Goal: Complete application form: Complete application form

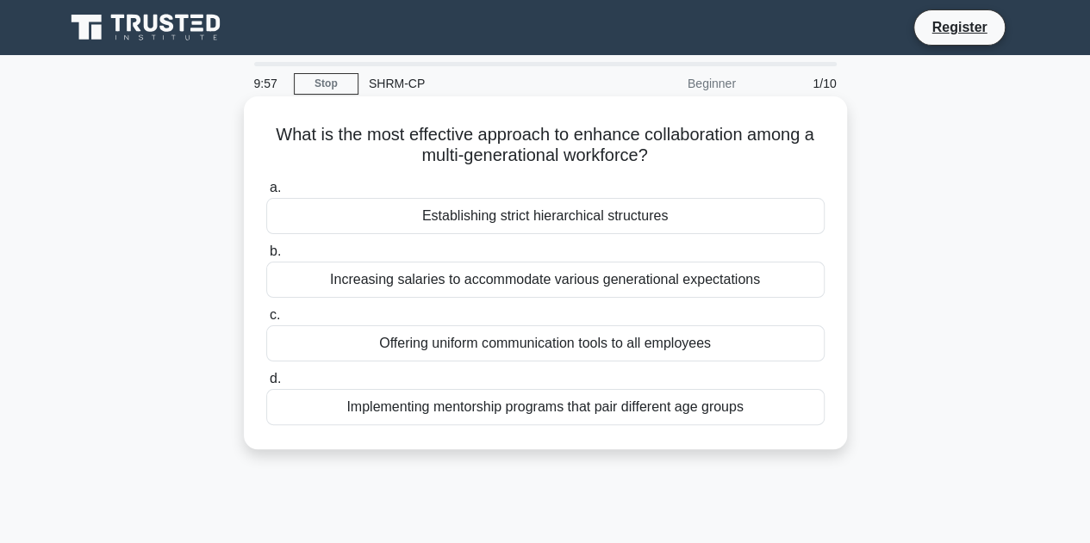
click at [560, 220] on div "Establishing strict hierarchical structures" at bounding box center [545, 216] width 558 height 36
click at [266, 194] on input "a. Establishing strict hierarchical structures" at bounding box center [266, 188] width 0 height 11
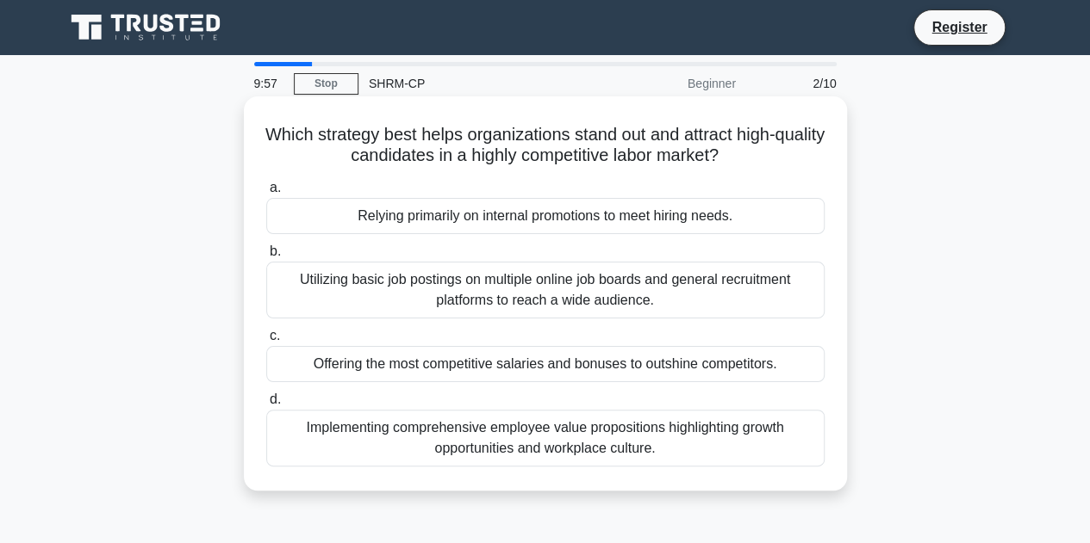
click at [558, 219] on div "Relying primarily on internal promotions to meet hiring needs." at bounding box center [545, 216] width 558 height 36
click at [266, 194] on input "a. Relying primarily on internal promotions to meet hiring needs." at bounding box center [266, 188] width 0 height 11
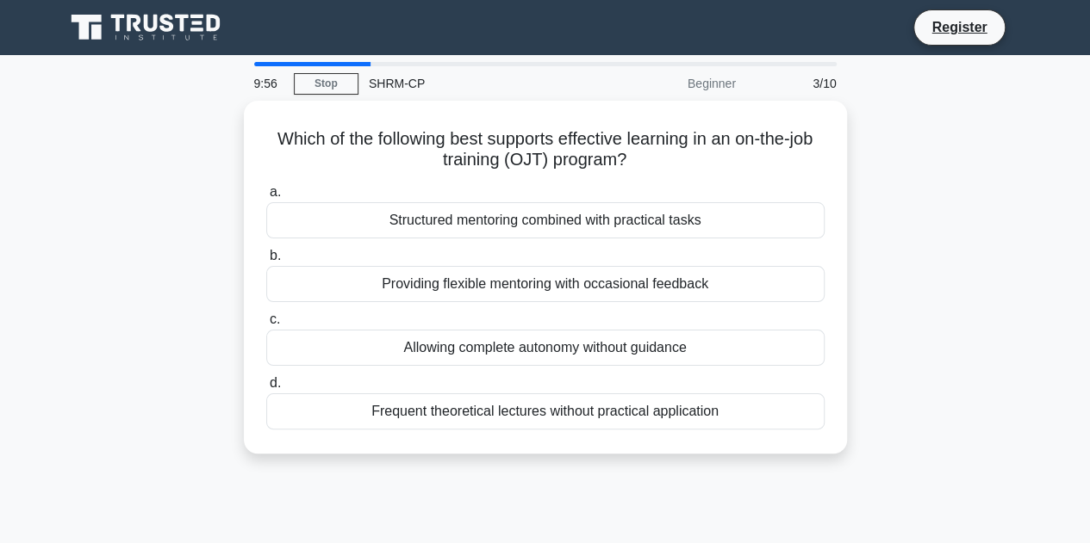
click at [558, 219] on div "Structured mentoring combined with practical tasks" at bounding box center [545, 220] width 558 height 36
click at [266, 198] on input "a. Structured mentoring combined with practical tasks" at bounding box center [266, 192] width 0 height 11
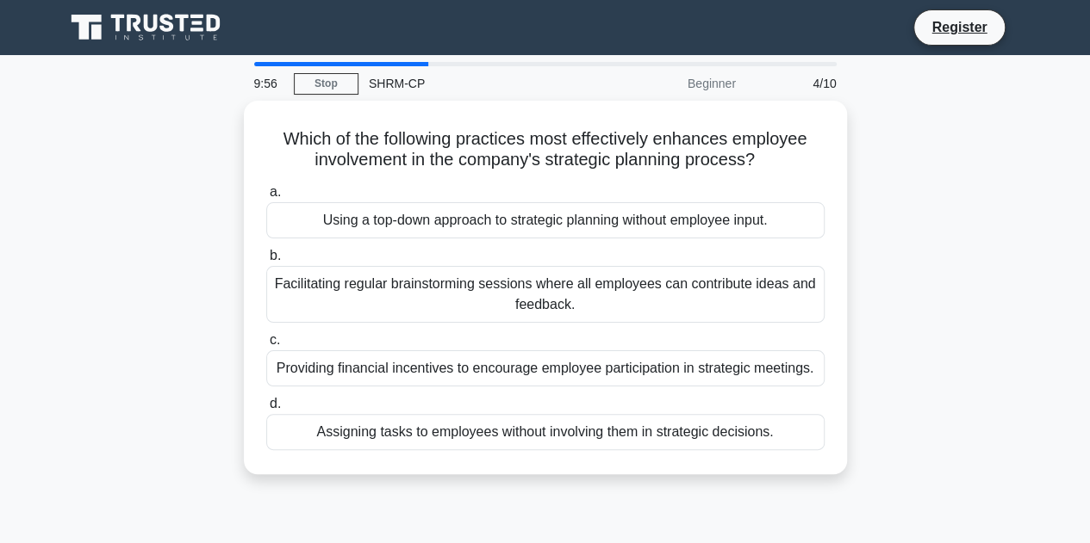
click at [558, 219] on div "Using a top-down approach to strategic planning without employee input." at bounding box center [545, 220] width 558 height 36
click at [266, 198] on input "a. Using a top-down approach to strategic planning without employee input." at bounding box center [266, 192] width 0 height 11
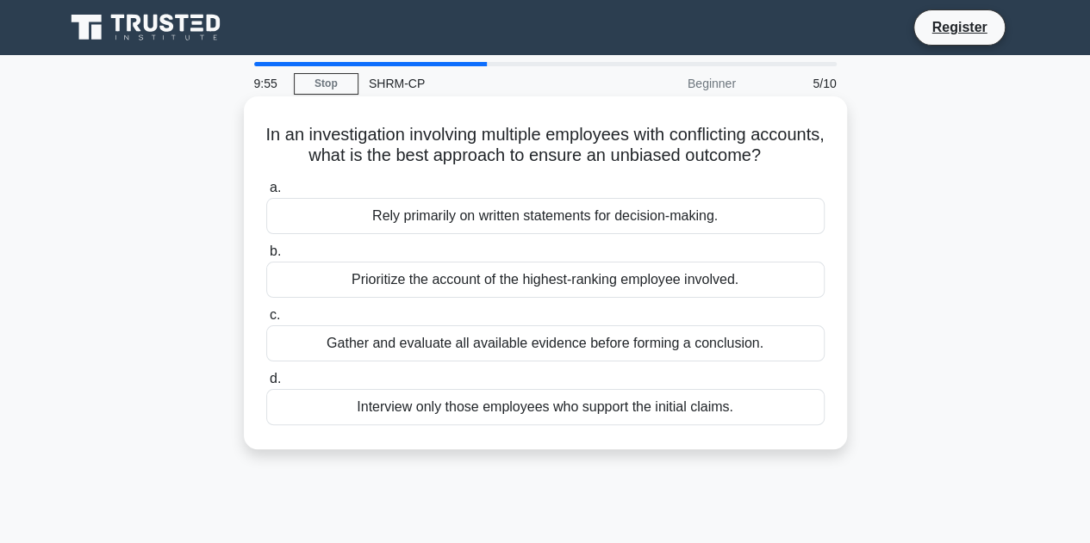
click at [541, 234] on div "Rely primarily on written statements for decision-making." at bounding box center [545, 216] width 558 height 36
click at [266, 194] on input "a. Rely primarily on written statements for decision-making." at bounding box center [266, 188] width 0 height 11
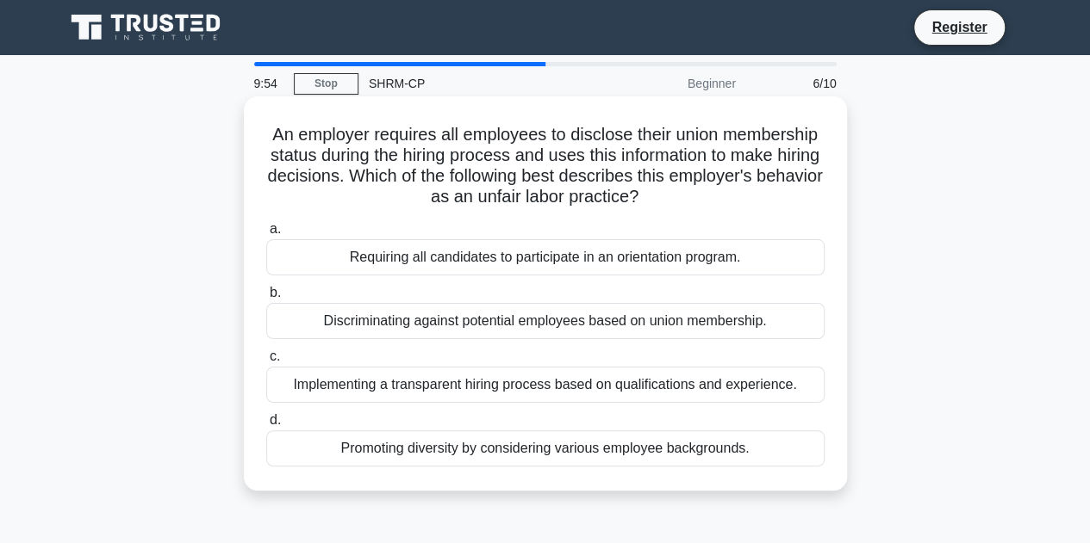
click at [525, 252] on div "Requiring all candidates to participate in an orientation program." at bounding box center [545, 257] width 558 height 36
click at [266, 235] on input "a. Requiring all candidates to participate in an orientation program." at bounding box center [266, 229] width 0 height 11
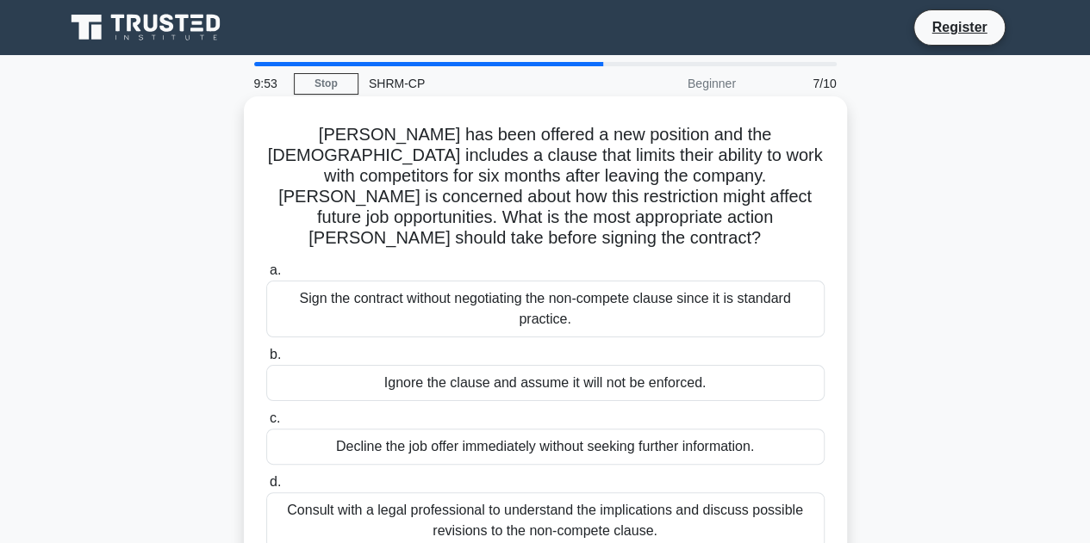
click at [520, 295] on div "Sign the contract without negotiating the non-compete clause since it is standa…" at bounding box center [545, 309] width 558 height 57
click at [266, 276] on input "a. Sign the contract without negotiating the non-compete clause since it is sta…" at bounding box center [266, 270] width 0 height 11
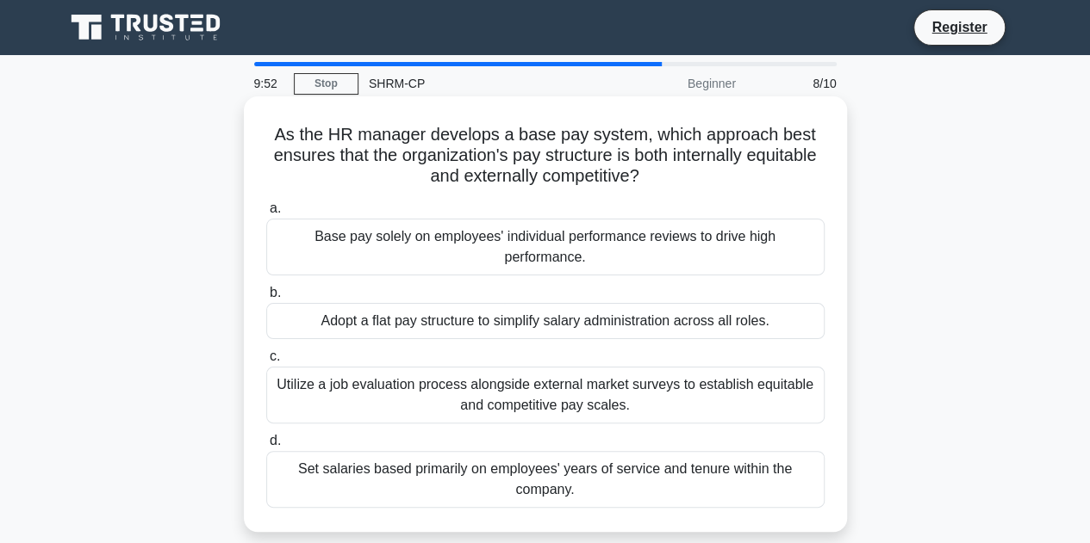
click at [537, 239] on div "Base pay solely on employees' individual performance reviews to drive high perf…" at bounding box center [545, 247] width 558 height 57
click at [266, 214] on input "a. Base pay solely on employees' individual performance reviews to drive high p…" at bounding box center [266, 208] width 0 height 11
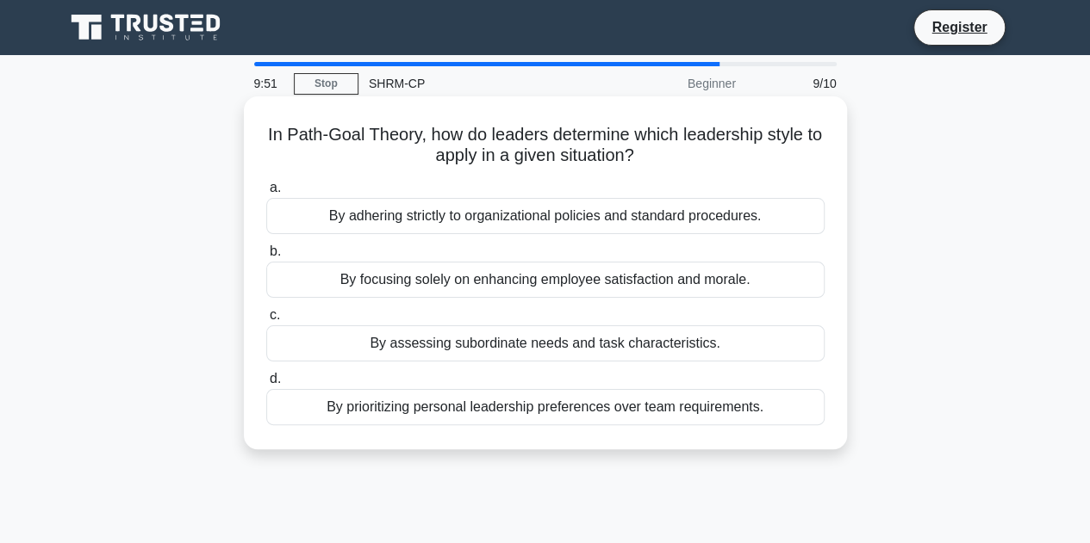
click at [544, 221] on div "By adhering strictly to organizational policies and standard procedures." at bounding box center [545, 216] width 558 height 36
click at [266, 194] on input "a. By adhering strictly to organizational policies and standard procedures." at bounding box center [266, 188] width 0 height 11
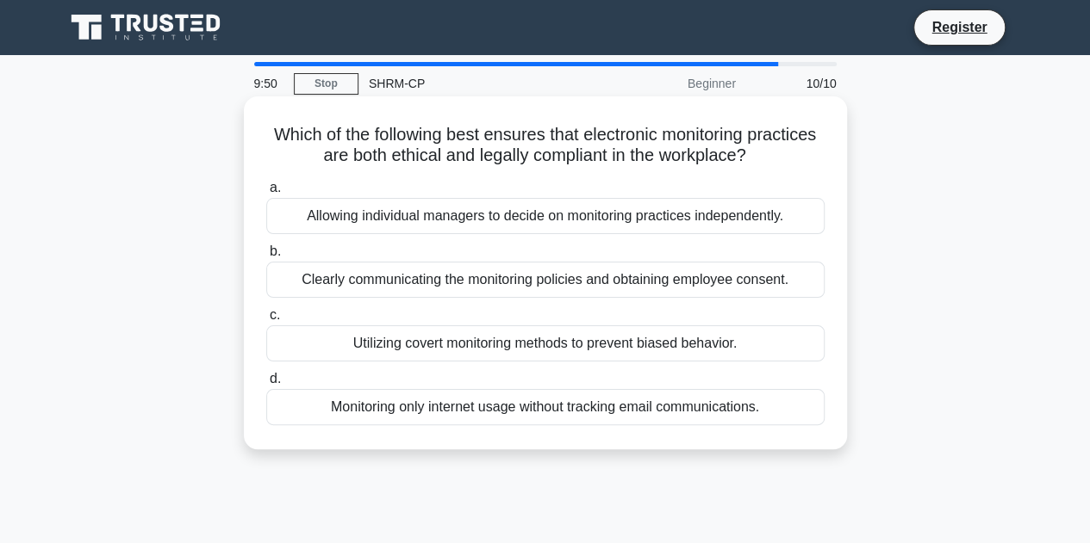
click at [542, 221] on div "Allowing individual managers to decide on monitoring practices independently." at bounding box center [545, 216] width 558 height 36
click at [266, 194] on input "a. Allowing individual managers to decide on monitoring practices independently." at bounding box center [266, 188] width 0 height 11
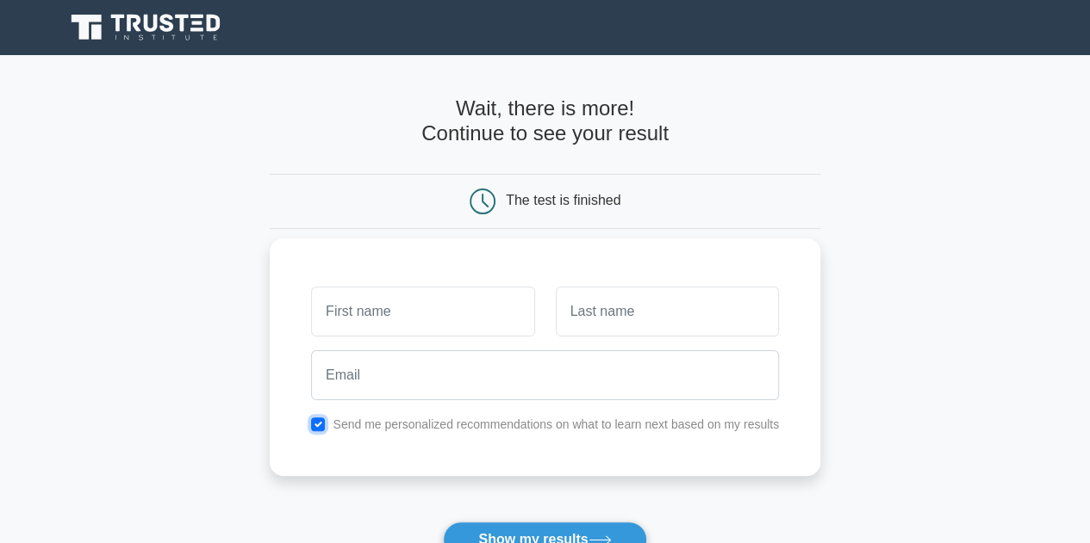
click at [316, 423] on input "checkbox" at bounding box center [318, 425] width 14 height 14
checkbox input "false"
click at [413, 309] on input "text" at bounding box center [422, 312] width 223 height 50
type input "[PERSON_NAME]"
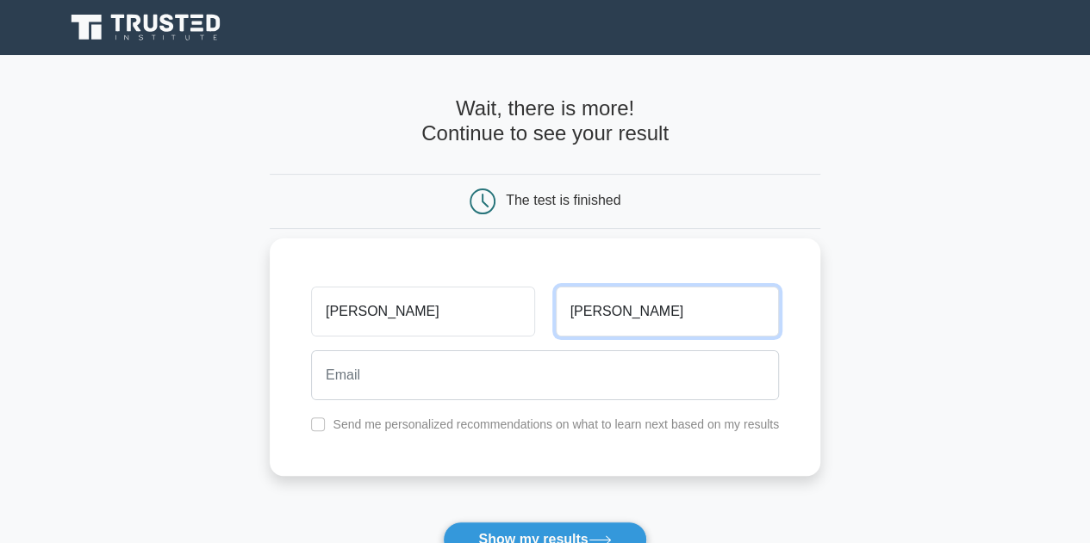
type input "[PERSON_NAME]"
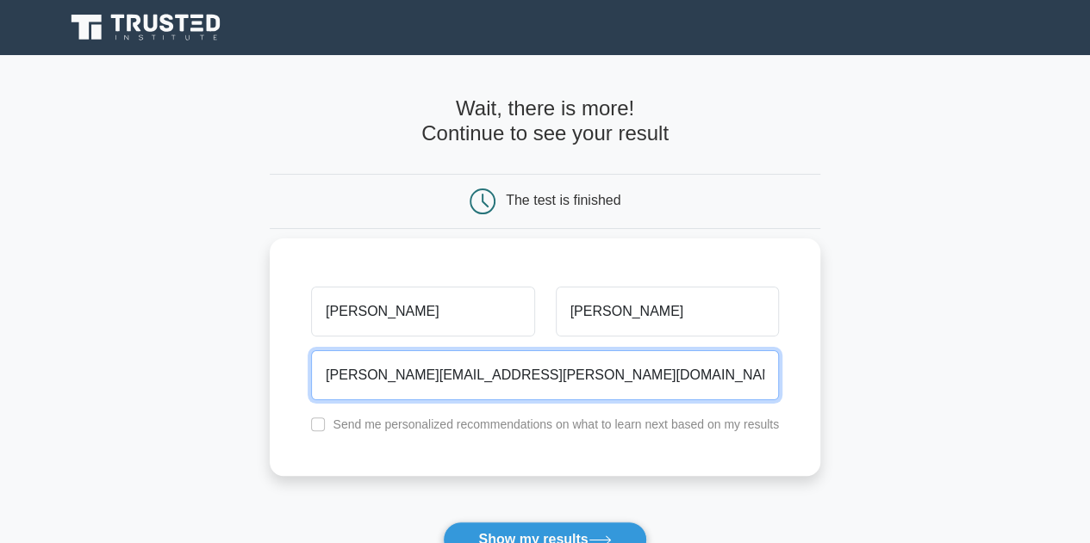
type input "bryan.cleavenger@adp.com"
click at [443, 522] on button "Show my results" at bounding box center [544, 540] width 203 height 36
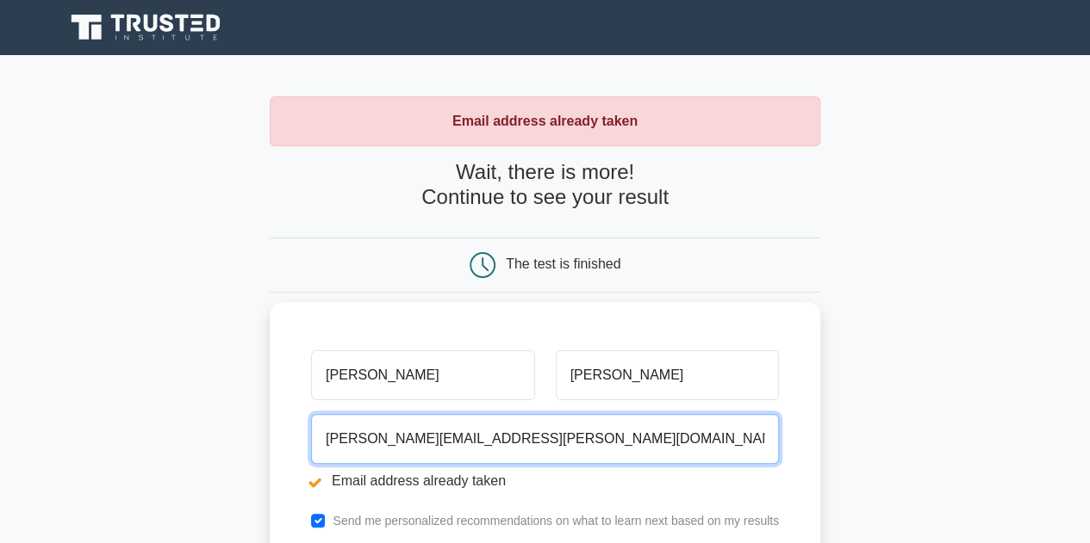
drag, startPoint x: 562, startPoint y: 437, endPoint x: 289, endPoint y: 440, distance: 272.2
click at [289, 440] on div "Bryan Cleavenger bryan.cleavenger@adp.com Email address already taken Send me p…" at bounding box center [545, 437] width 550 height 270
type input "bscleavenger@gmail.com"
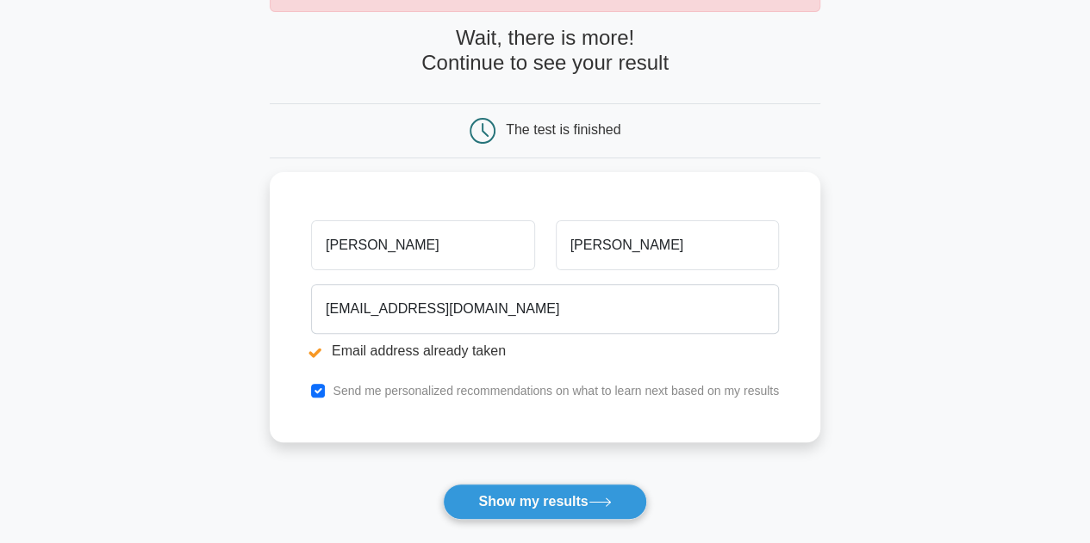
scroll to position [258, 0]
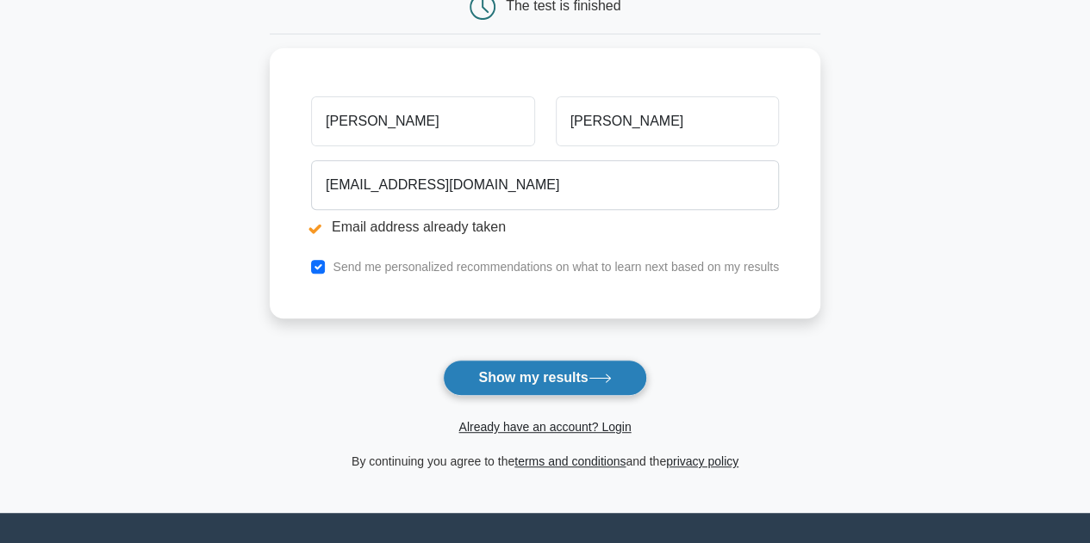
click at [559, 375] on button "Show my results" at bounding box center [544, 378] width 203 height 36
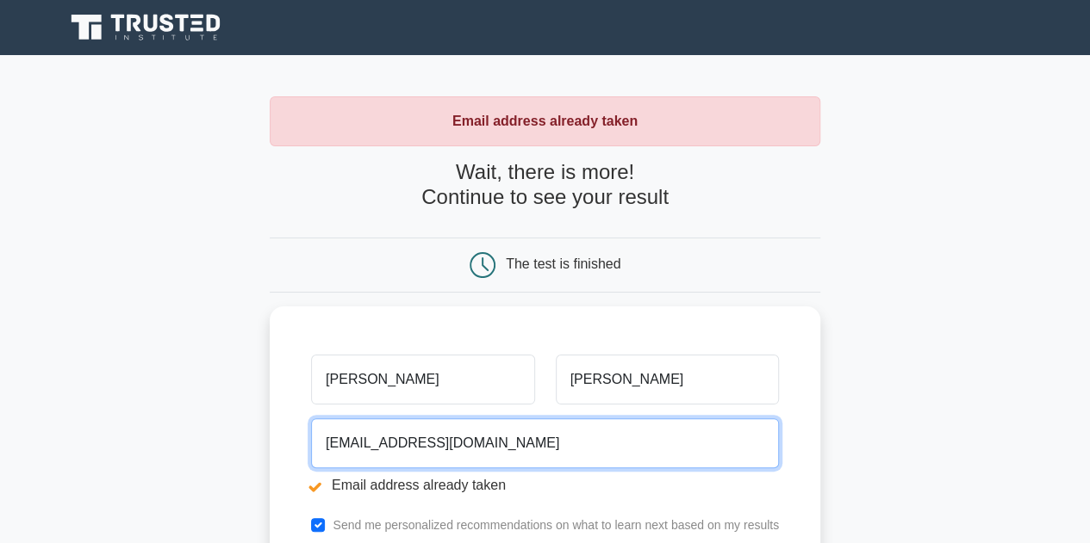
drag, startPoint x: 525, startPoint y: 450, endPoint x: 165, endPoint y: 426, distance: 361.6
click at [165, 450] on main "Email address already taken Wait, there is more! Continue to see your result Th…" at bounding box center [545, 413] width 1090 height 717
type input "[EMAIL_ADDRESS][DOMAIN_NAME]"
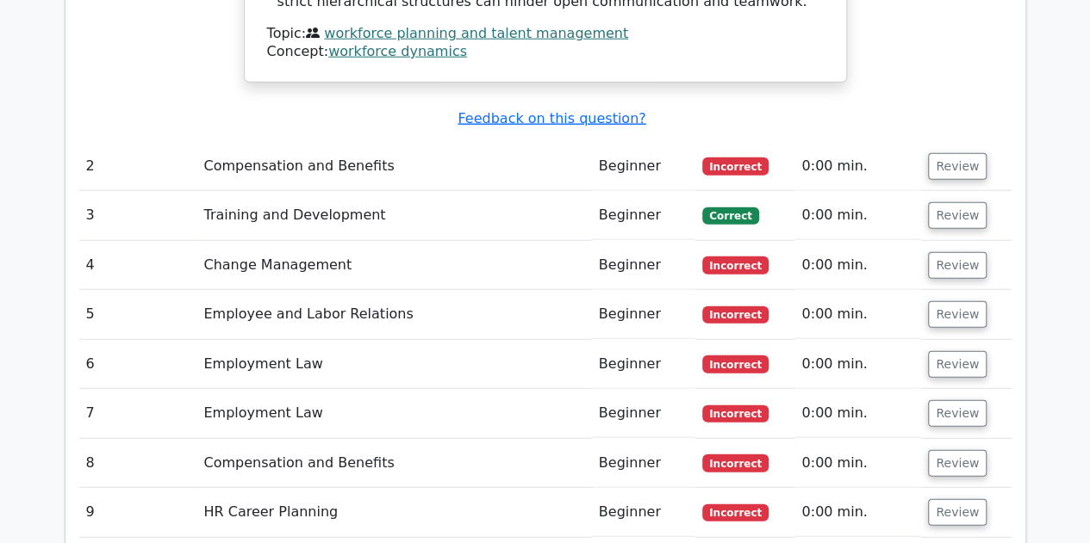
scroll to position [2067, 0]
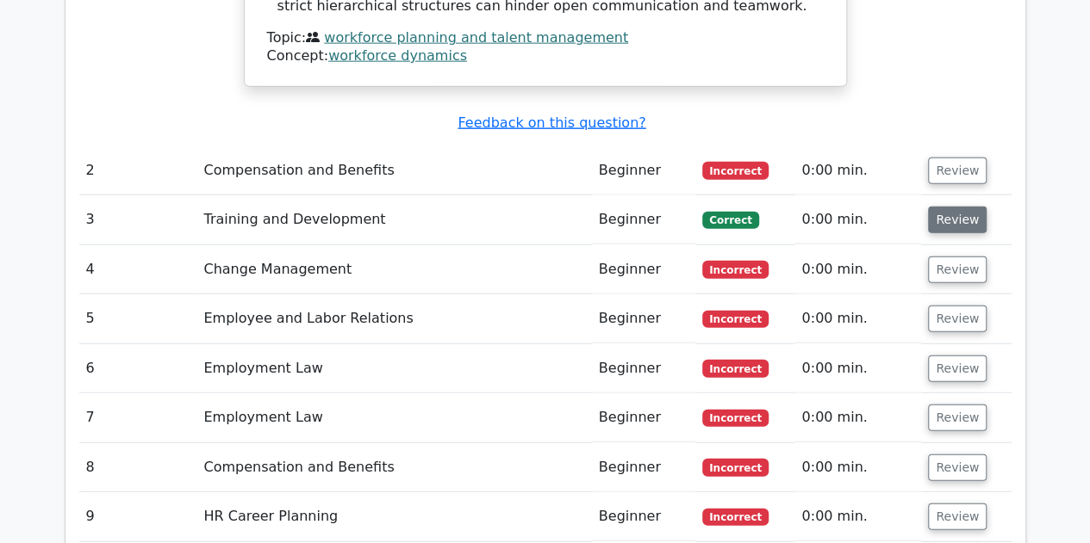
click at [972, 207] on button "Review" at bounding box center [957, 220] width 59 height 27
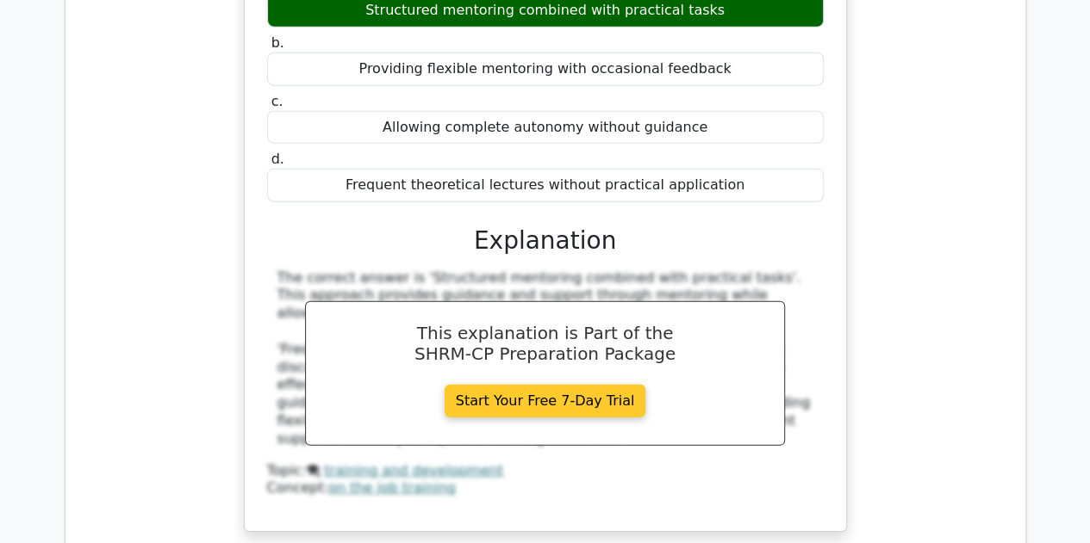
scroll to position [2239, 0]
